Goal: Navigation & Orientation: Go to known website

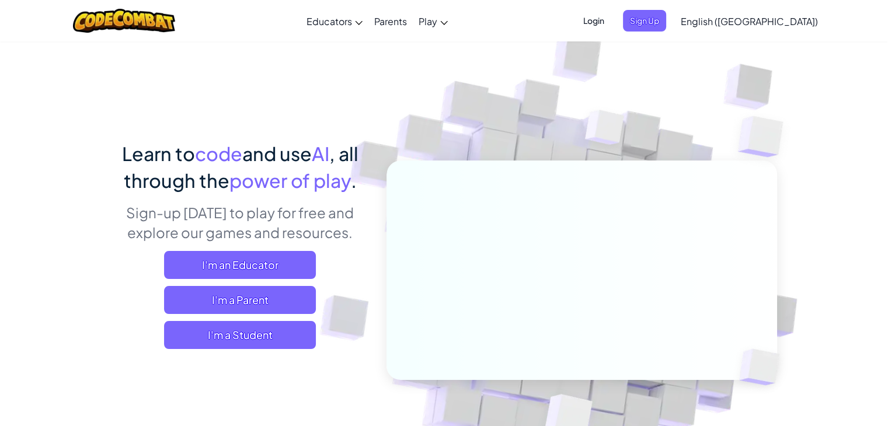
click at [794, 19] on span "English ([GEOGRAPHIC_DATA])" at bounding box center [749, 21] width 137 height 12
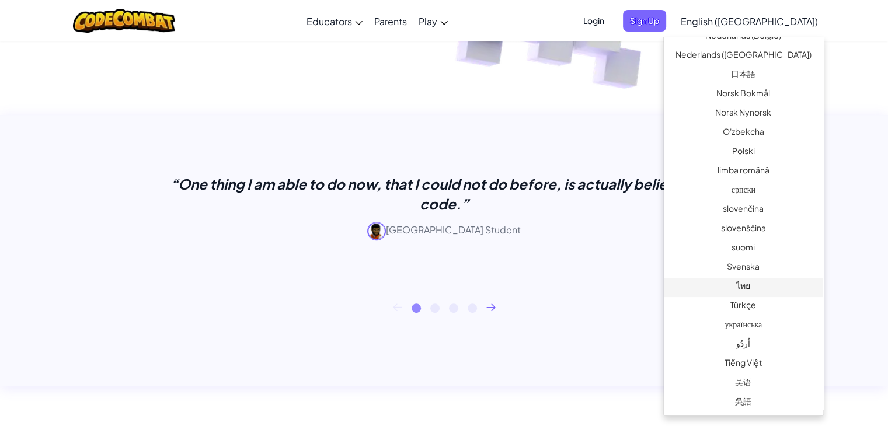
scroll to position [409, 0]
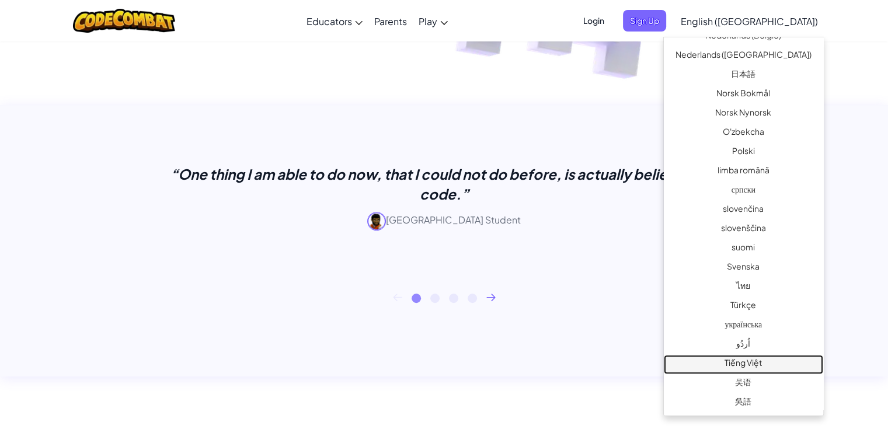
click at [720, 363] on link "Tiếng Việt" at bounding box center [743, 364] width 159 height 19
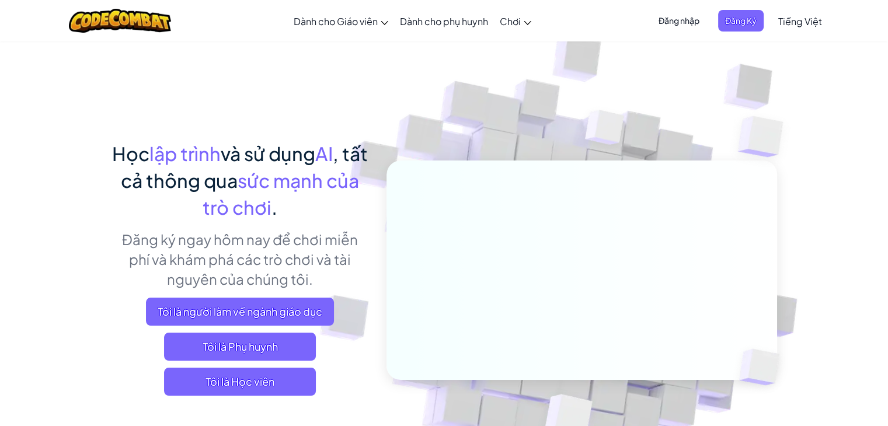
click at [690, 15] on span "Đăng nhập" at bounding box center [679, 21] width 55 height 22
